Goal: Navigation & Orientation: Find specific page/section

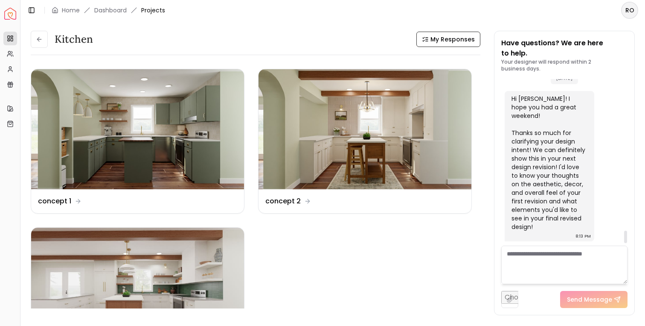
scroll to position [2065, 0]
click at [532, 167] on div "Hi [PERSON_NAME]! I hope you had a great weekend! Thanks so much for clarifying…" at bounding box center [549, 162] width 74 height 137
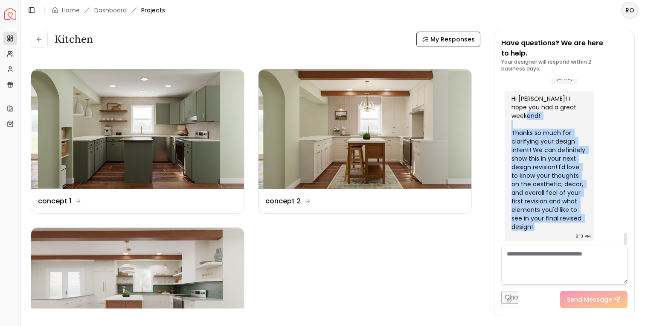
click at [532, 167] on div "Hi [PERSON_NAME]! I hope you had a great weekend! Thanks so much for clarifying…" at bounding box center [549, 162] width 74 height 137
click at [38, 39] on icon at bounding box center [39, 39] width 4 height 0
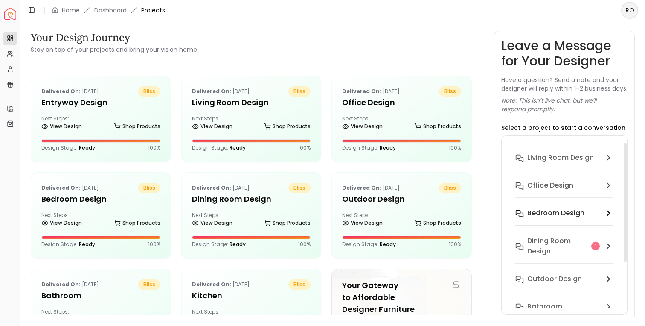
scroll to position [24, 0]
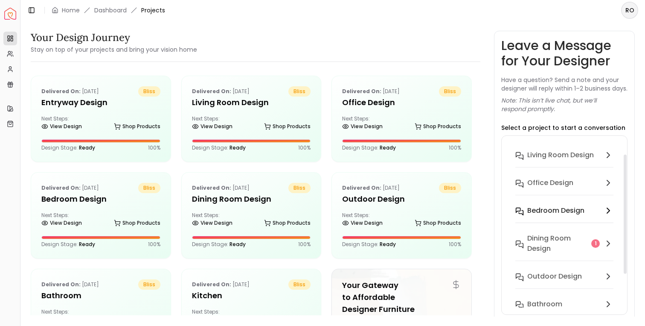
click at [546, 247] on h6 "Dining Room design" at bounding box center [558, 243] width 61 height 20
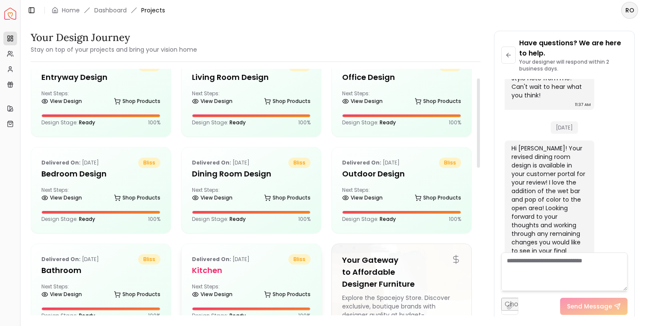
scroll to position [0, 0]
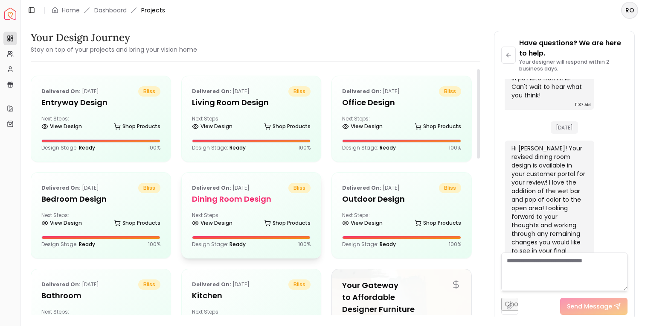
click at [246, 212] on div "Next Steps: View Design Shop Products" at bounding box center [251, 220] width 119 height 17
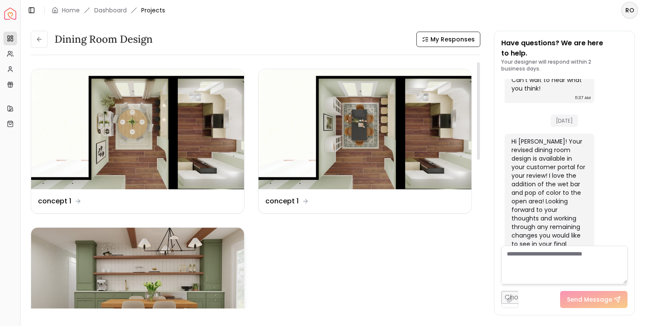
click at [212, 253] on img at bounding box center [137, 288] width 213 height 120
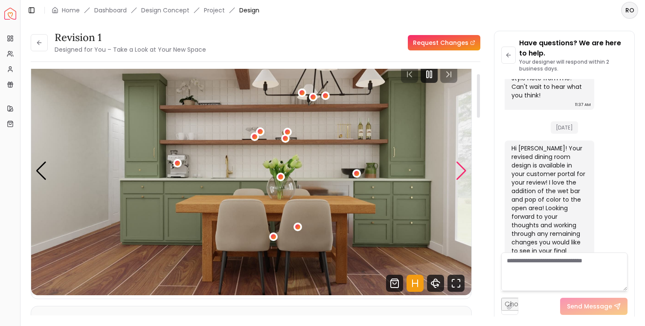
scroll to position [18, 0]
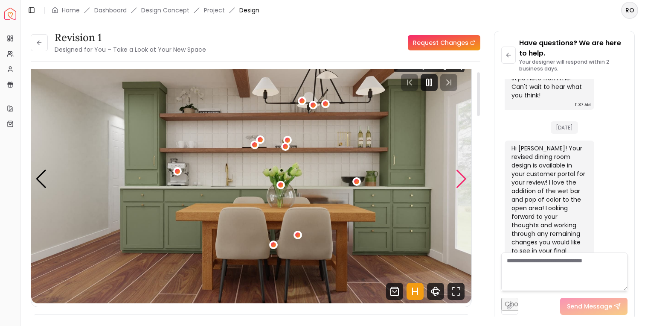
click at [458, 172] on div "Next slide" at bounding box center [462, 178] width 12 height 19
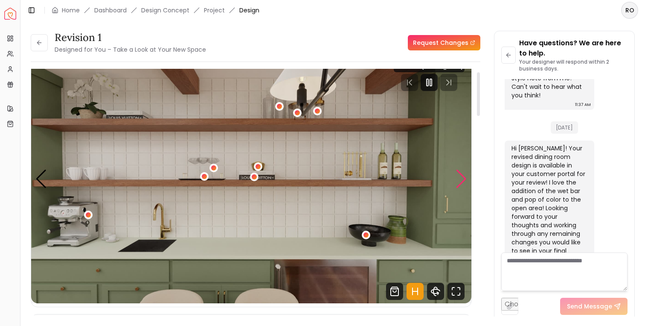
click at [458, 172] on div "Next slide" at bounding box center [462, 178] width 12 height 19
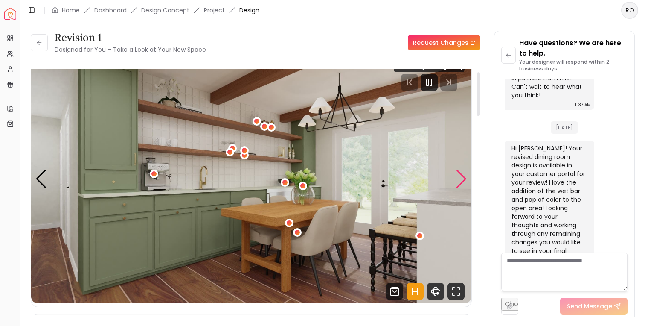
click at [461, 174] on div "Next slide" at bounding box center [462, 178] width 12 height 19
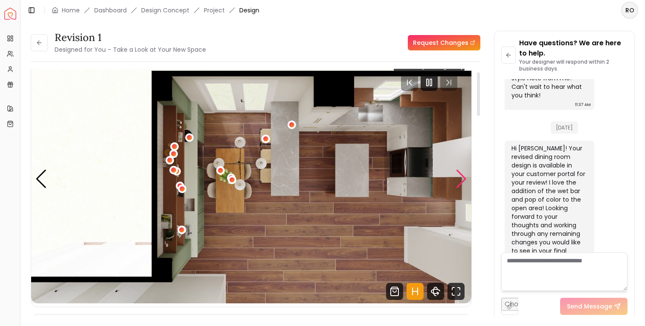
click at [461, 174] on div "Next slide" at bounding box center [462, 178] width 12 height 19
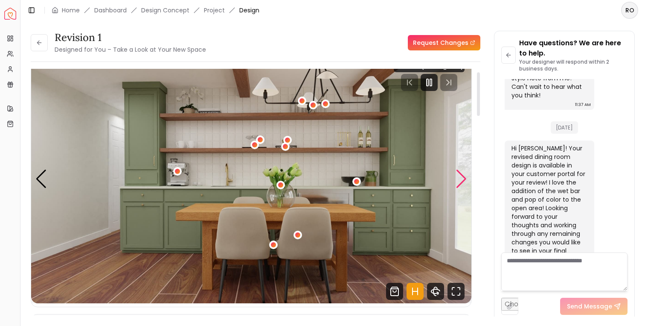
click at [461, 174] on div "Next slide" at bounding box center [462, 178] width 12 height 19
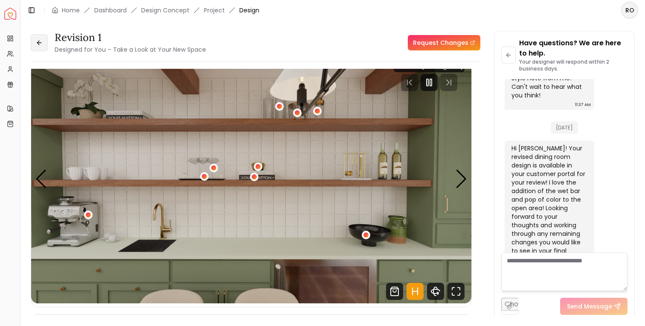
click at [40, 44] on icon at bounding box center [39, 42] width 7 height 7
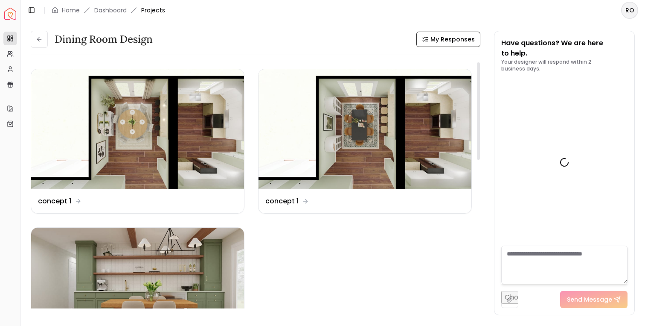
scroll to position [614, 0]
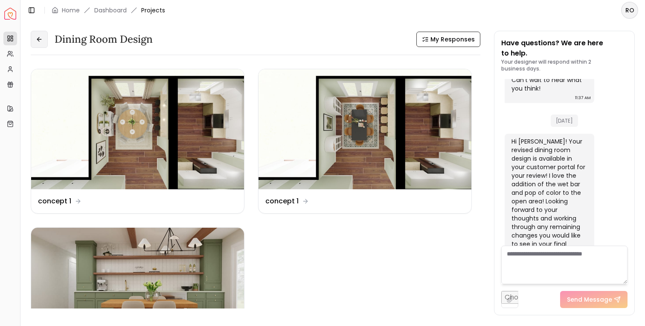
click at [44, 38] on button at bounding box center [39, 39] width 17 height 17
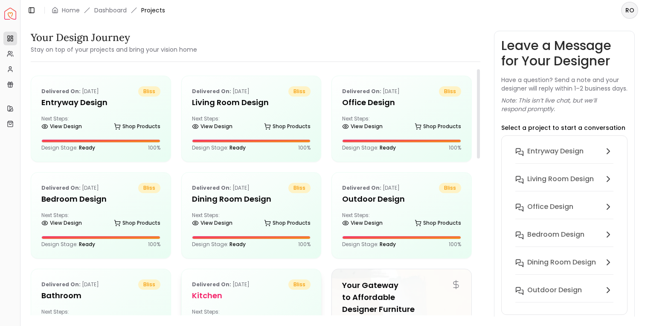
click at [234, 289] on p "Delivered on: [DATE]" at bounding box center [221, 284] width 58 height 10
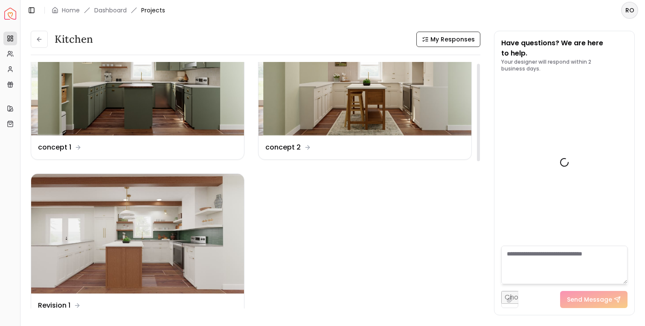
scroll to position [82, 0]
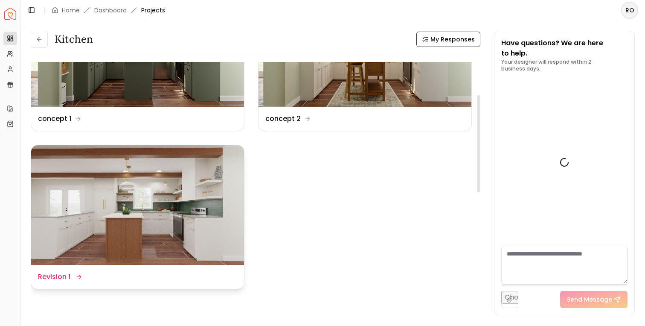
click at [219, 223] on img at bounding box center [137, 205] width 213 height 120
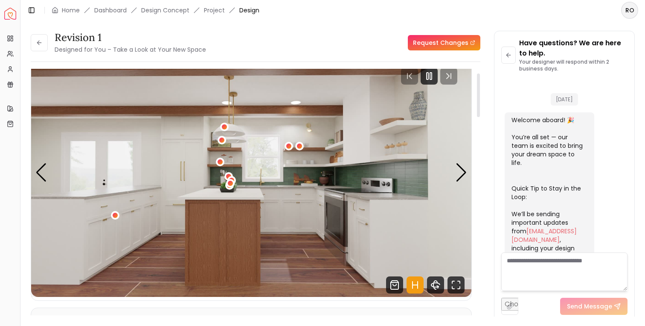
scroll to position [2058, 0]
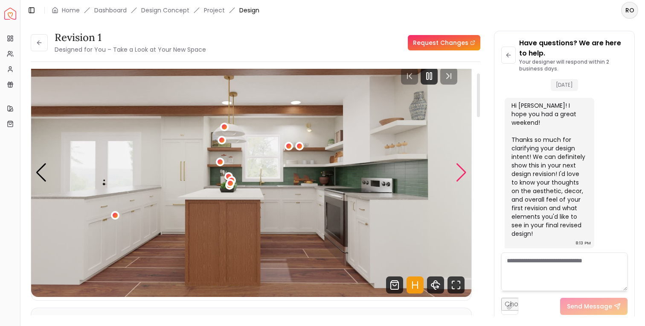
click at [462, 167] on div "Next slide" at bounding box center [462, 172] width 12 height 19
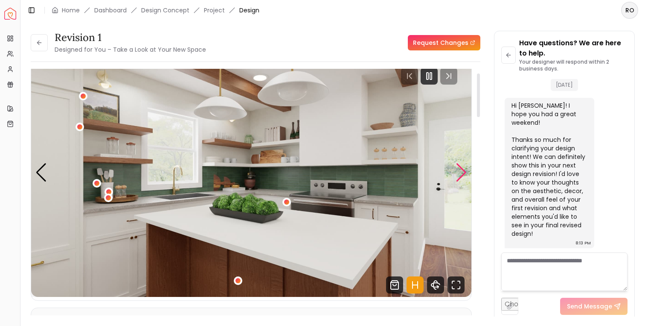
click at [462, 167] on div "Next slide" at bounding box center [462, 172] width 12 height 19
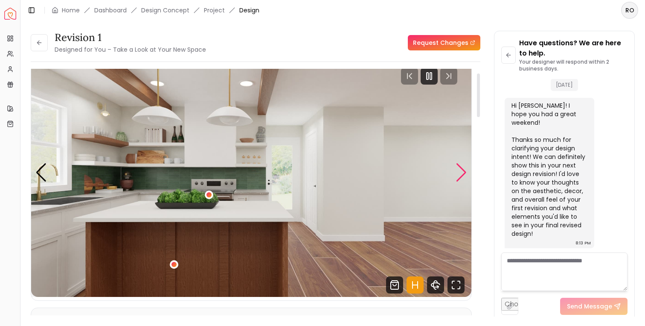
click at [462, 167] on div "Next slide" at bounding box center [462, 172] width 12 height 19
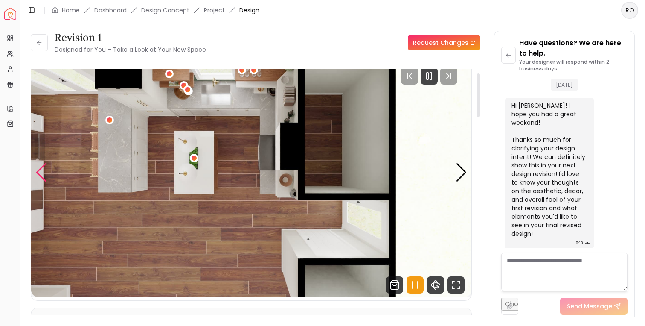
click at [46, 172] on div "Previous slide" at bounding box center [41, 172] width 12 height 19
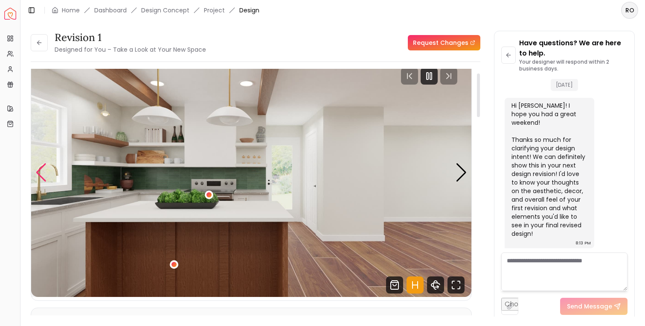
click at [46, 172] on div "Previous slide" at bounding box center [41, 172] width 12 height 19
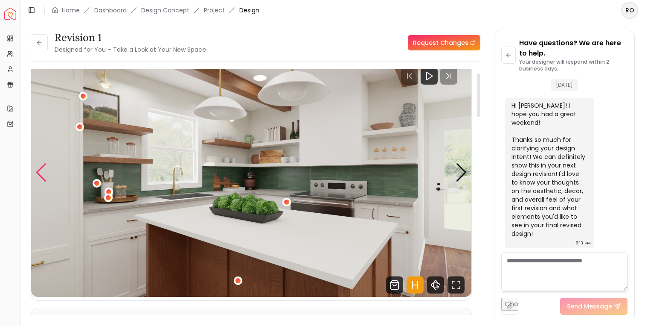
click at [44, 178] on div "Previous slide" at bounding box center [41, 172] width 12 height 19
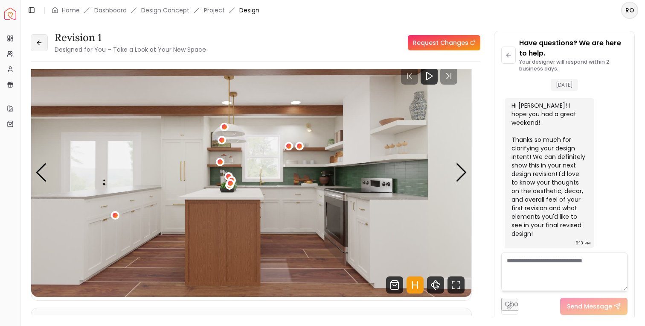
click at [44, 39] on button at bounding box center [39, 42] width 17 height 17
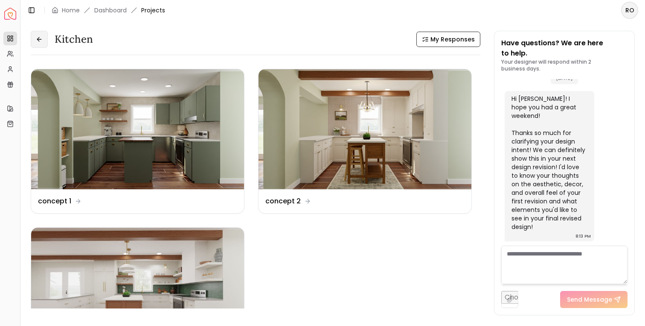
click at [42, 38] on icon at bounding box center [39, 39] width 7 height 7
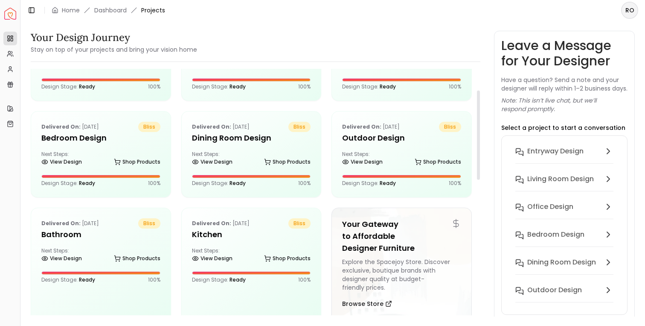
scroll to position [73, 0]
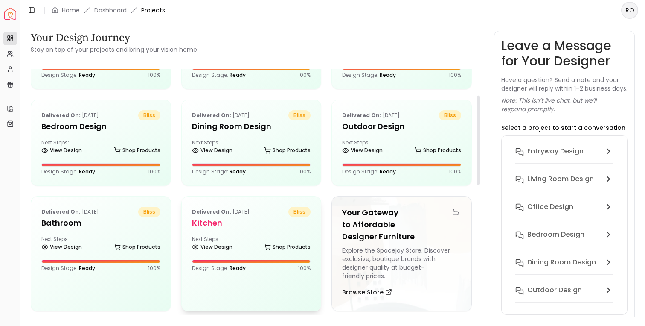
click at [295, 229] on div "Delivered on: [DATE] bliss Kitchen Next Steps: View Design Shop Products Design…" at bounding box center [252, 238] width 140 height 85
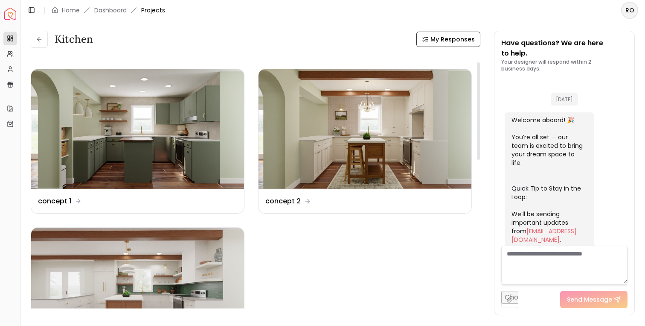
scroll to position [2065, 0]
